Goal: Information Seeking & Learning: Learn about a topic

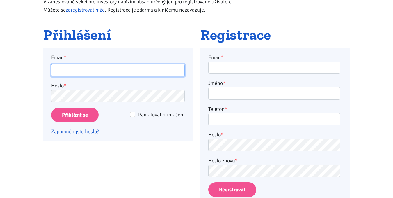
click at [81, 72] on input "Email *" at bounding box center [118, 70] width 134 height 13
type input "kater.ticha@seznam.cz"
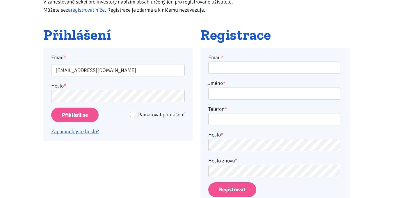
click at [161, 116] on span "Pamatovat přihlášení" at bounding box center [161, 114] width 47 height 6
click at [135, 116] on input "Pamatovat přihlášení" at bounding box center [132, 114] width 5 height 5
checkbox input "true"
click at [86, 112] on input "Přihlásit se" at bounding box center [74, 114] width 47 height 15
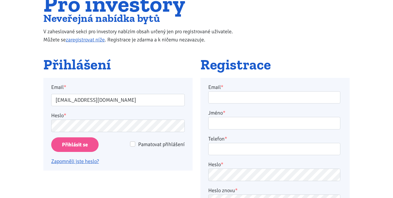
scroll to position [58, 0]
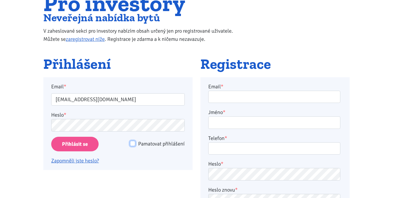
click at [135, 143] on input "Pamatovat přihlášení" at bounding box center [132, 143] width 5 height 5
checkbox input "true"
click at [83, 144] on input "Přihlásit se" at bounding box center [74, 144] width 47 height 15
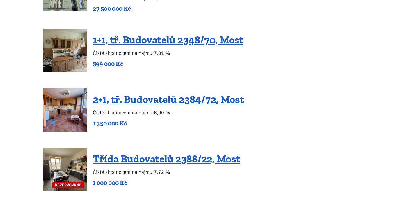
scroll to position [961, 0]
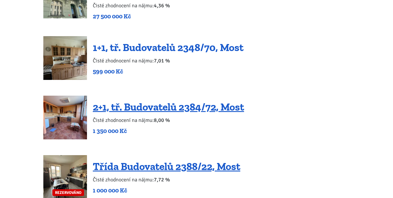
click at [127, 41] on link "1+1, tř. Budovatelů 2348/70, Most" at bounding box center [168, 47] width 151 height 13
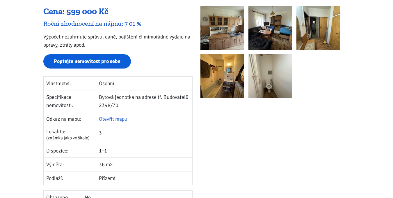
scroll to position [116, 0]
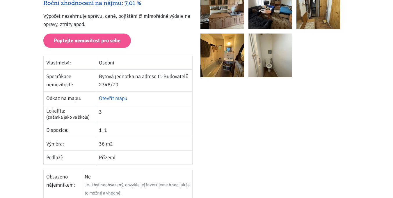
click at [112, 97] on link "Otevřít mapu" at bounding box center [113, 98] width 29 height 6
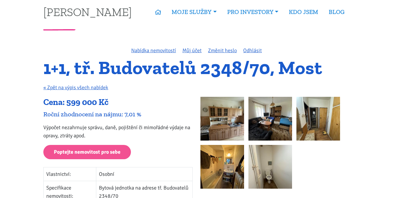
scroll to position [0, 0]
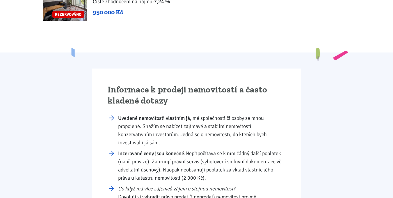
scroll to position [1310, 0]
